Goal: Use online tool/utility: Utilize a website feature to perform a specific function

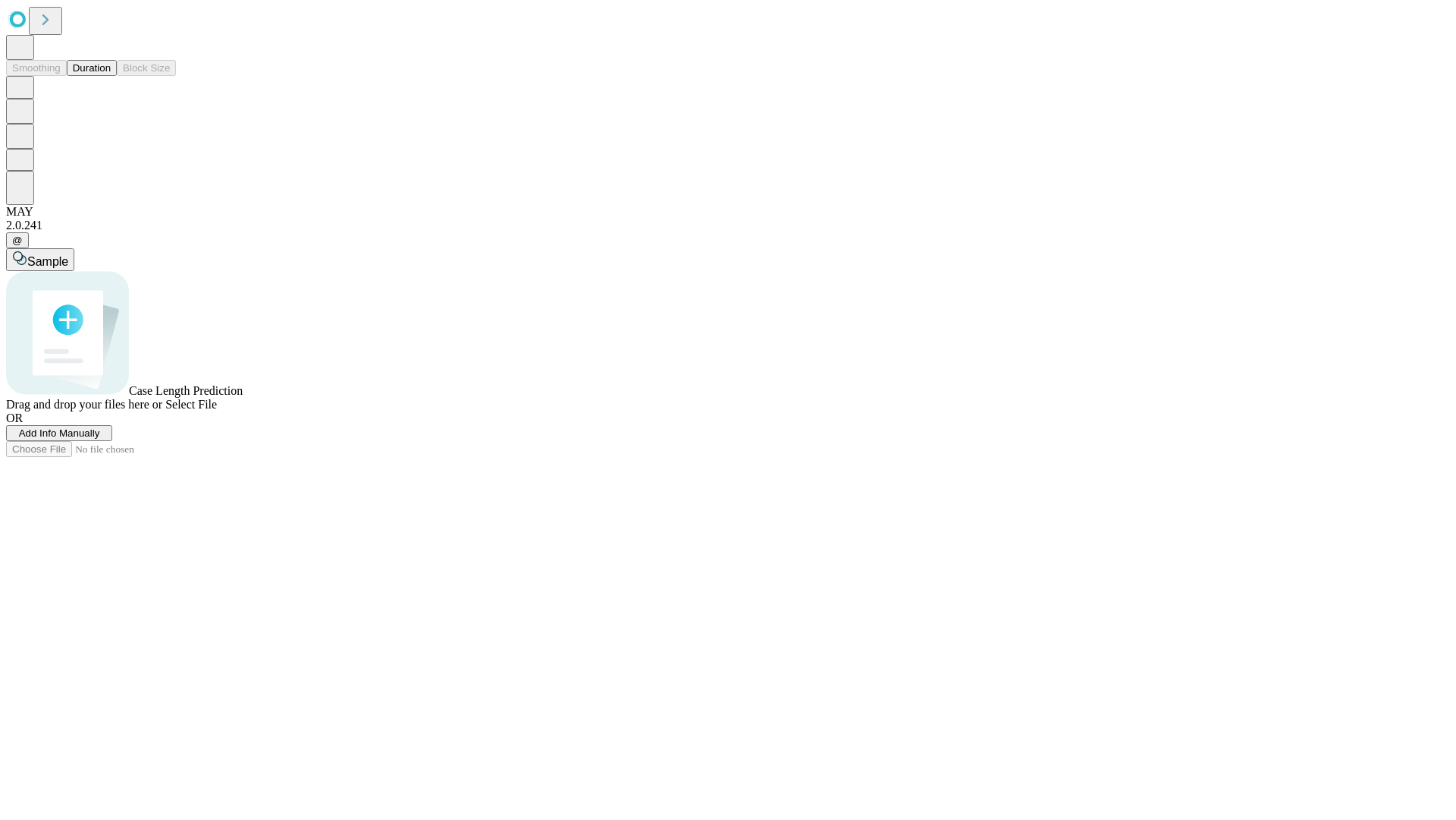
click at [217, 411] on span "Select File" at bounding box center [191, 404] width 52 height 13
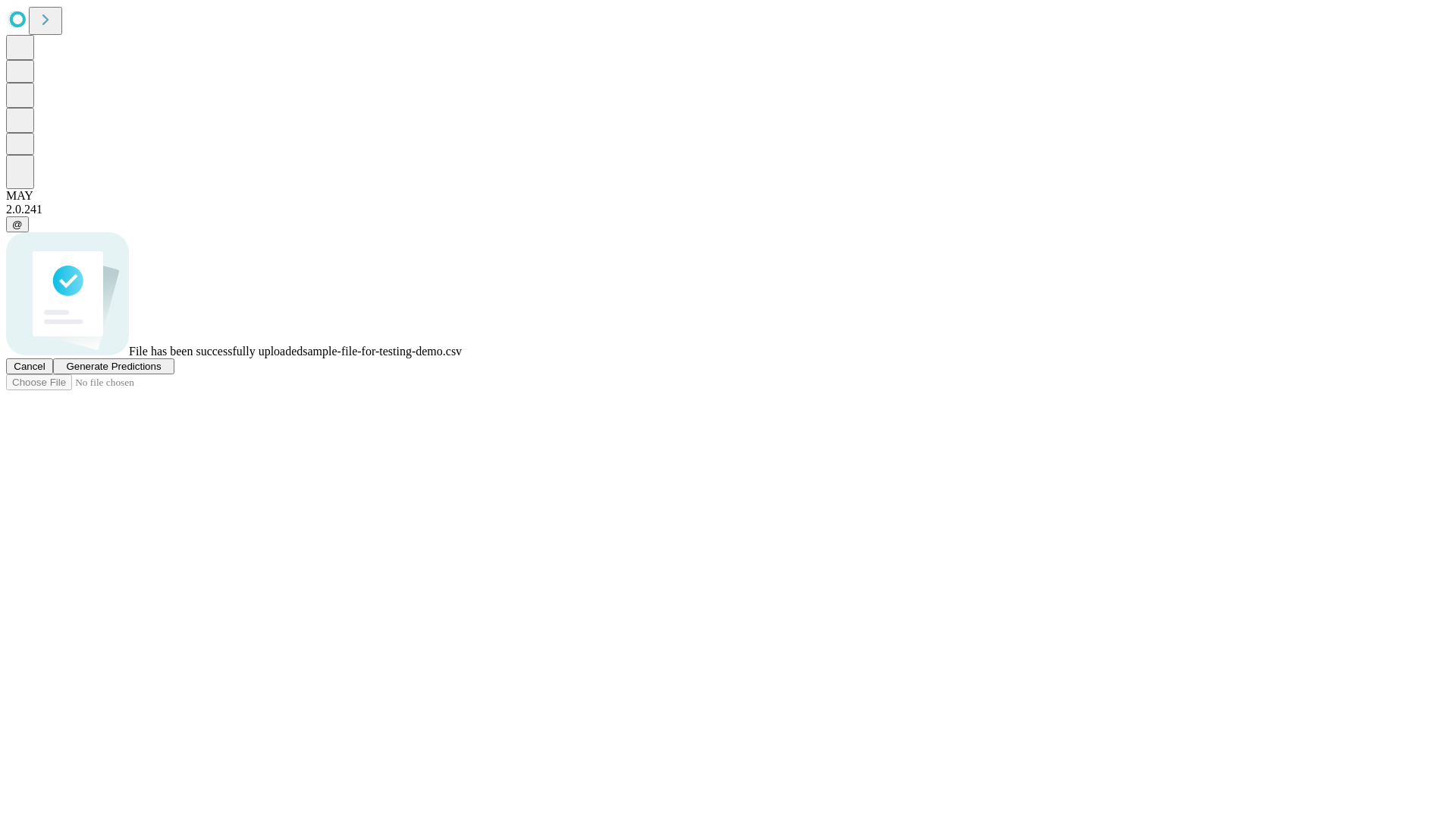
click at [161, 372] on span "Generate Predictions" at bounding box center [114, 366] width 95 height 11
